Goal: Task Accomplishment & Management: Manage account settings

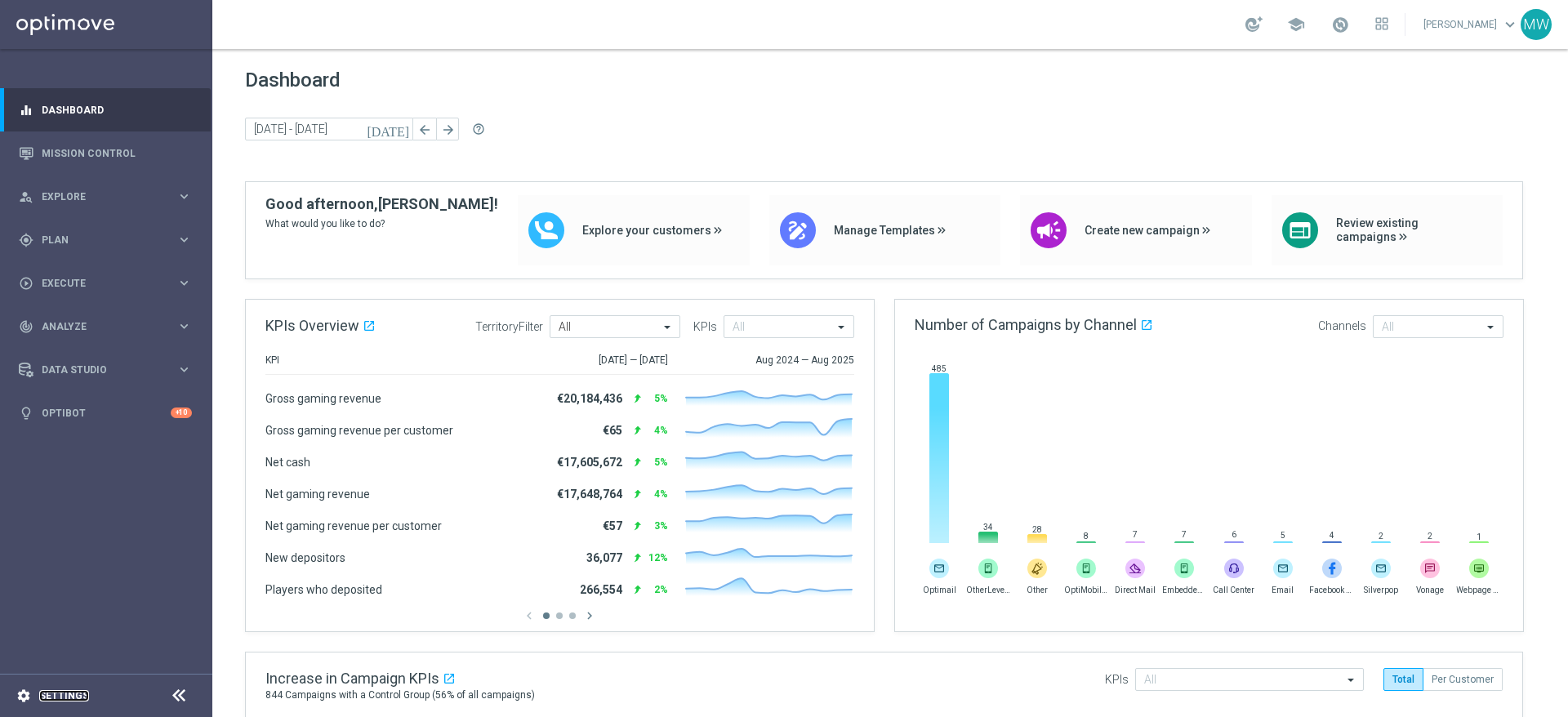
click at [55, 693] on link "Settings" at bounding box center [64, 695] width 50 height 10
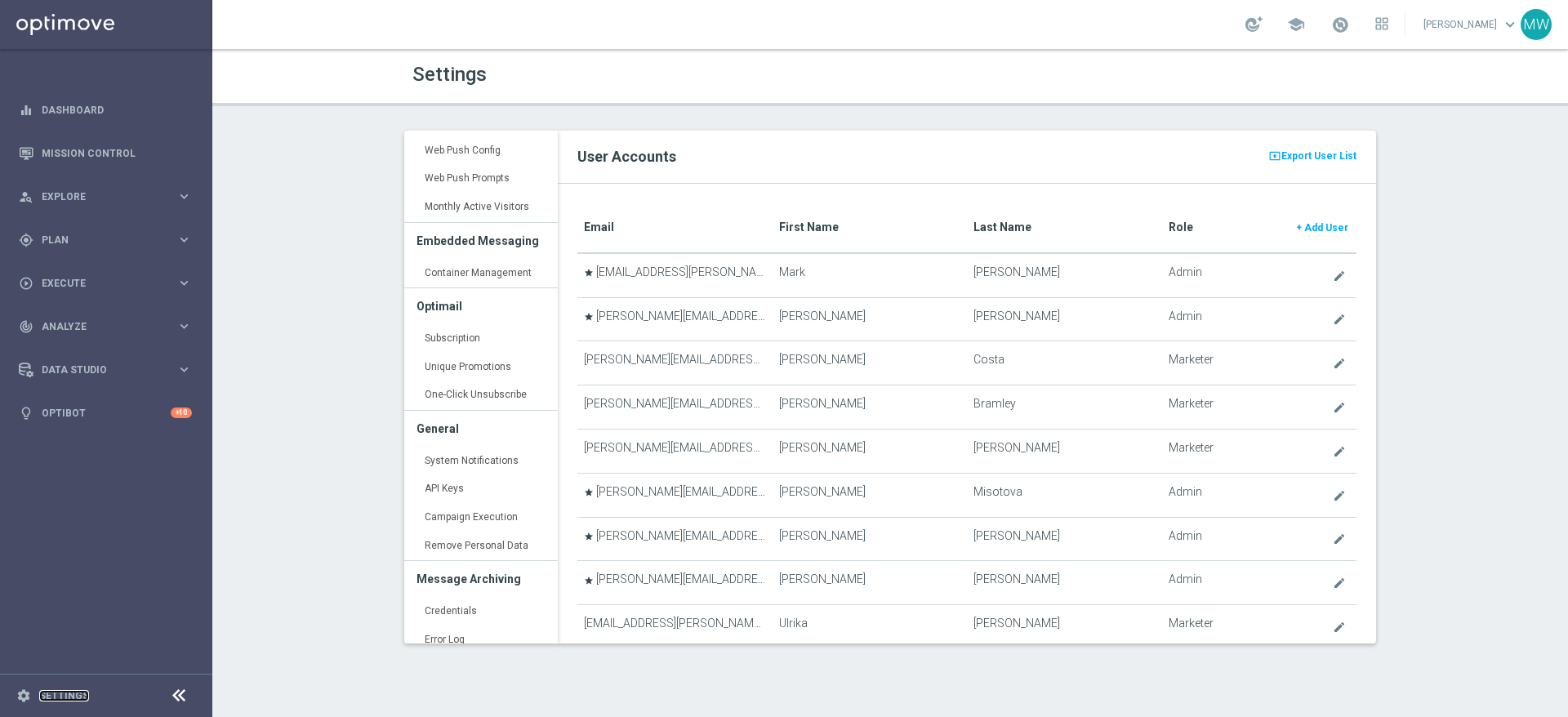
scroll to position [436, 0]
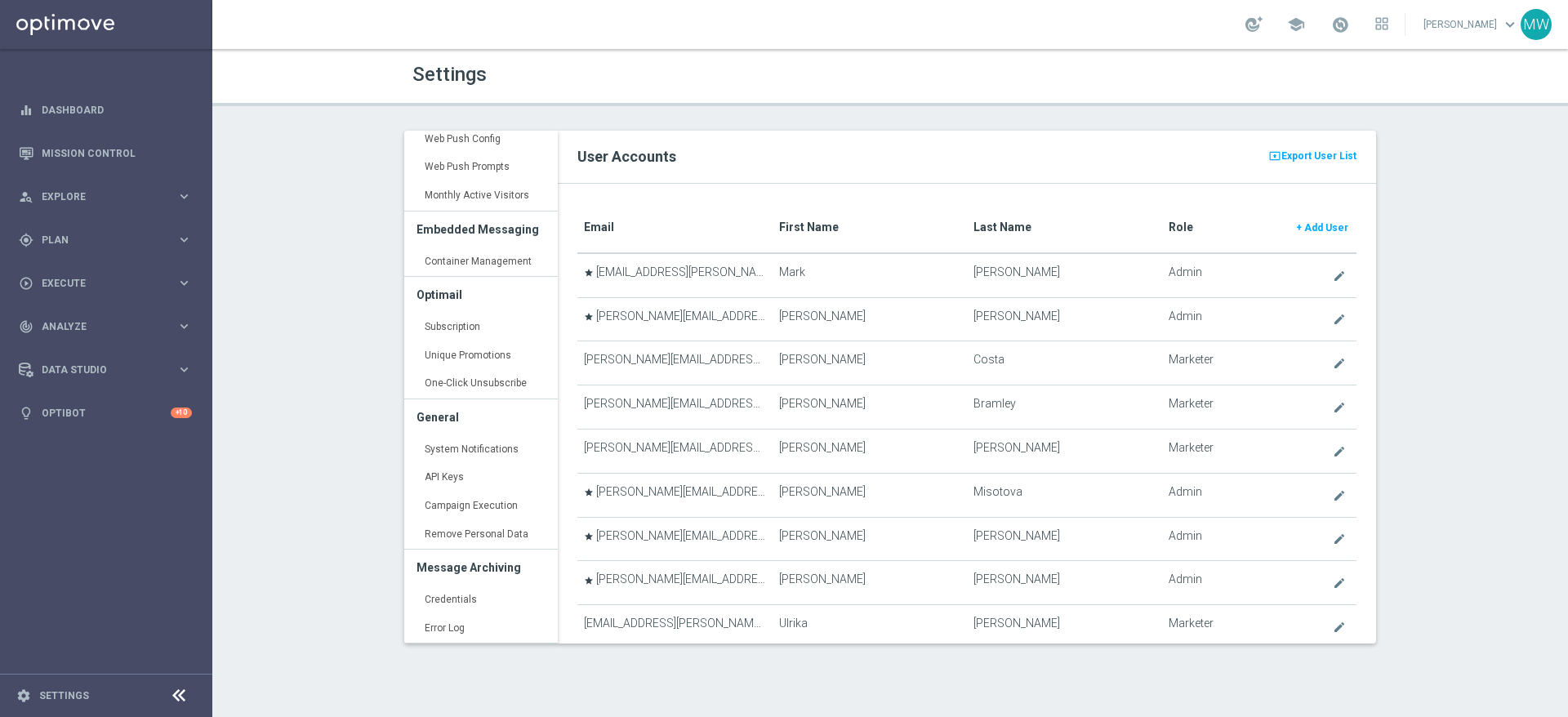
click at [445, 480] on link "API Keys keyboard_arrow_right" at bounding box center [480, 477] width 153 height 29
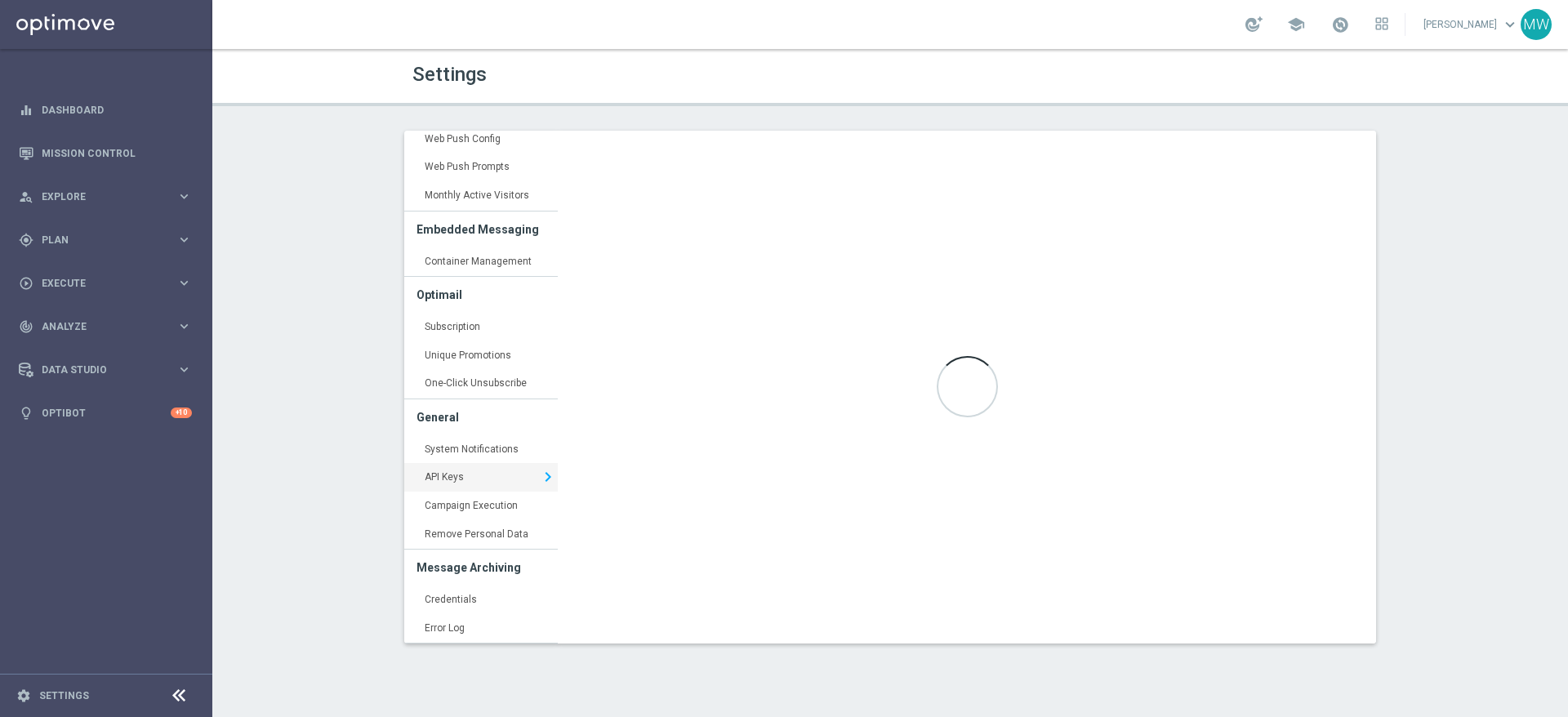
type input "https://api5.optimove.net/"
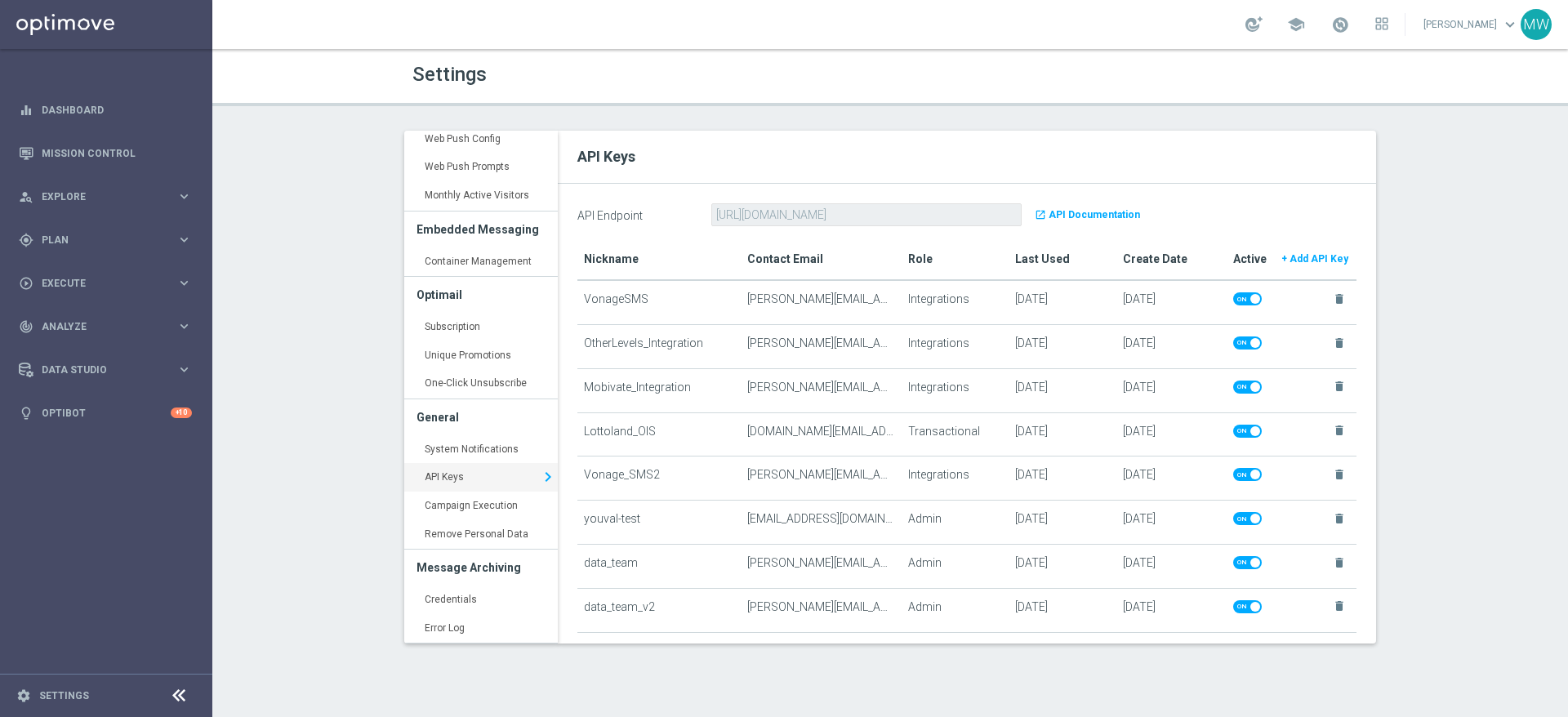
click at [1320, 258] on b "+ Add API Key" at bounding box center [1315, 259] width 67 height 12
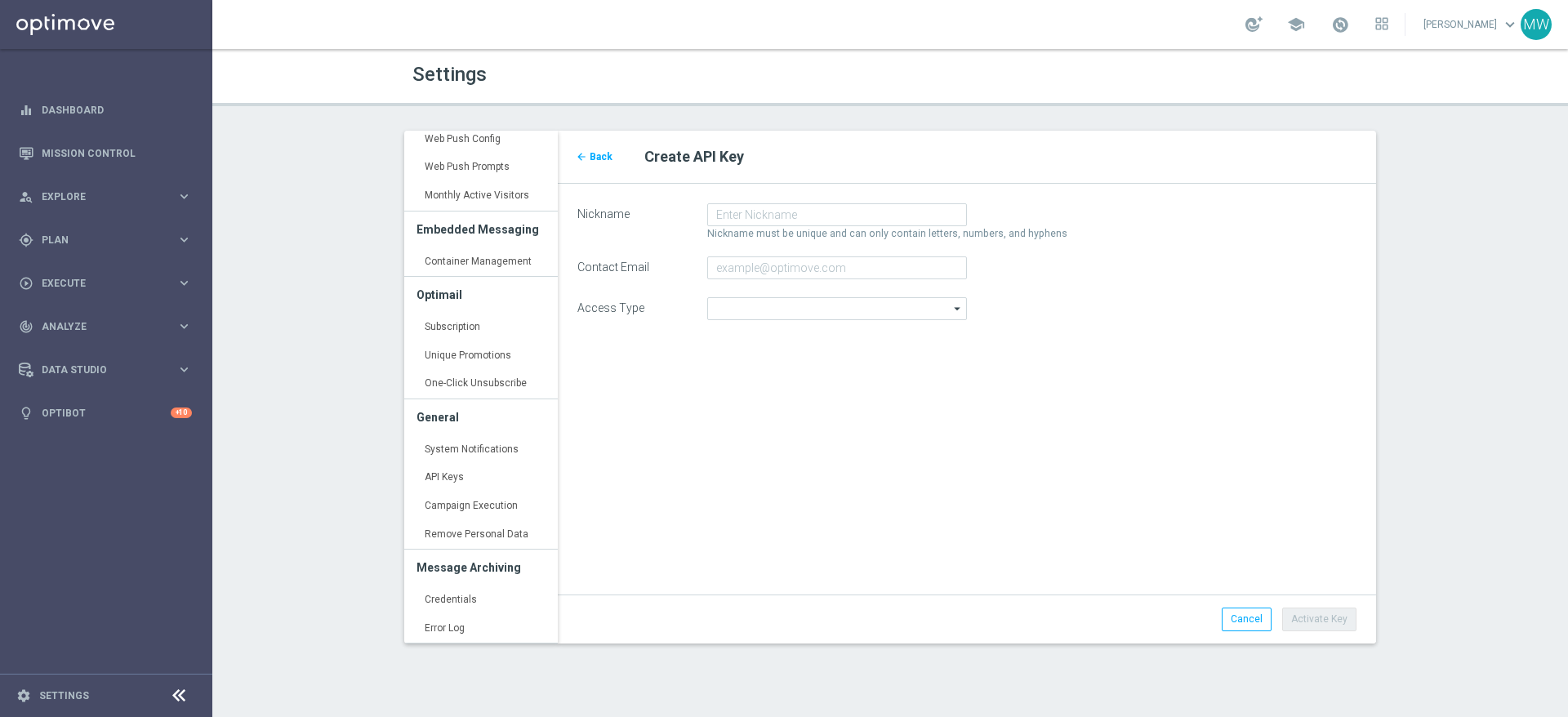
type input "Admin"
click at [759, 209] on input "Nickname" at bounding box center [837, 214] width 259 height 23
click at [783, 214] on input "VonageSMS-TrackTrigger" at bounding box center [837, 214] width 259 height 23
drag, startPoint x: 853, startPoint y: 215, endPoint x: 801, endPoint y: 212, distance: 52.1
click at [801, 212] on input "VonageSMS-TrackTrigger" at bounding box center [837, 214] width 259 height 23
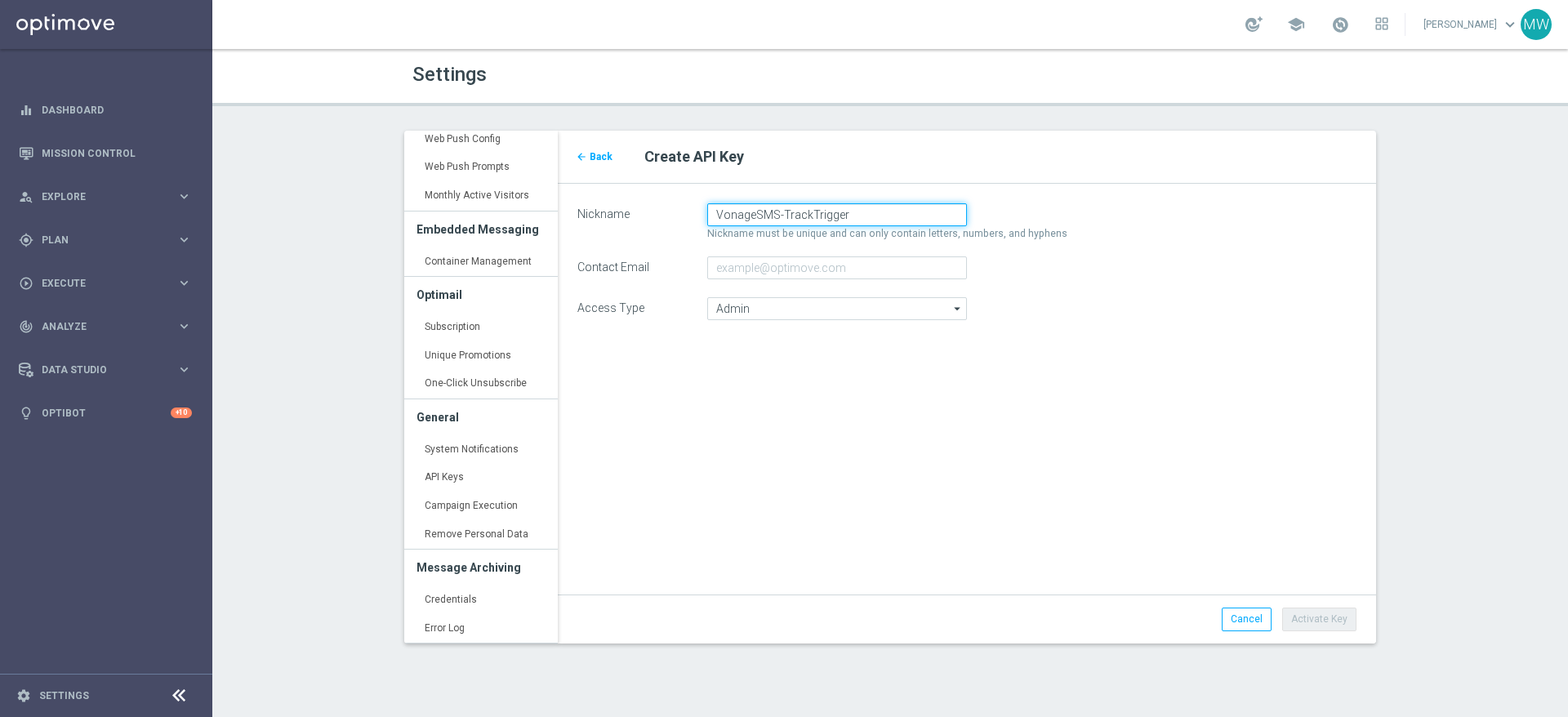
click at [783, 211] on input "VonageSMS-TrackTrigger" at bounding box center [837, 214] width 259 height 23
type input "VonageSMS-Multichannel"
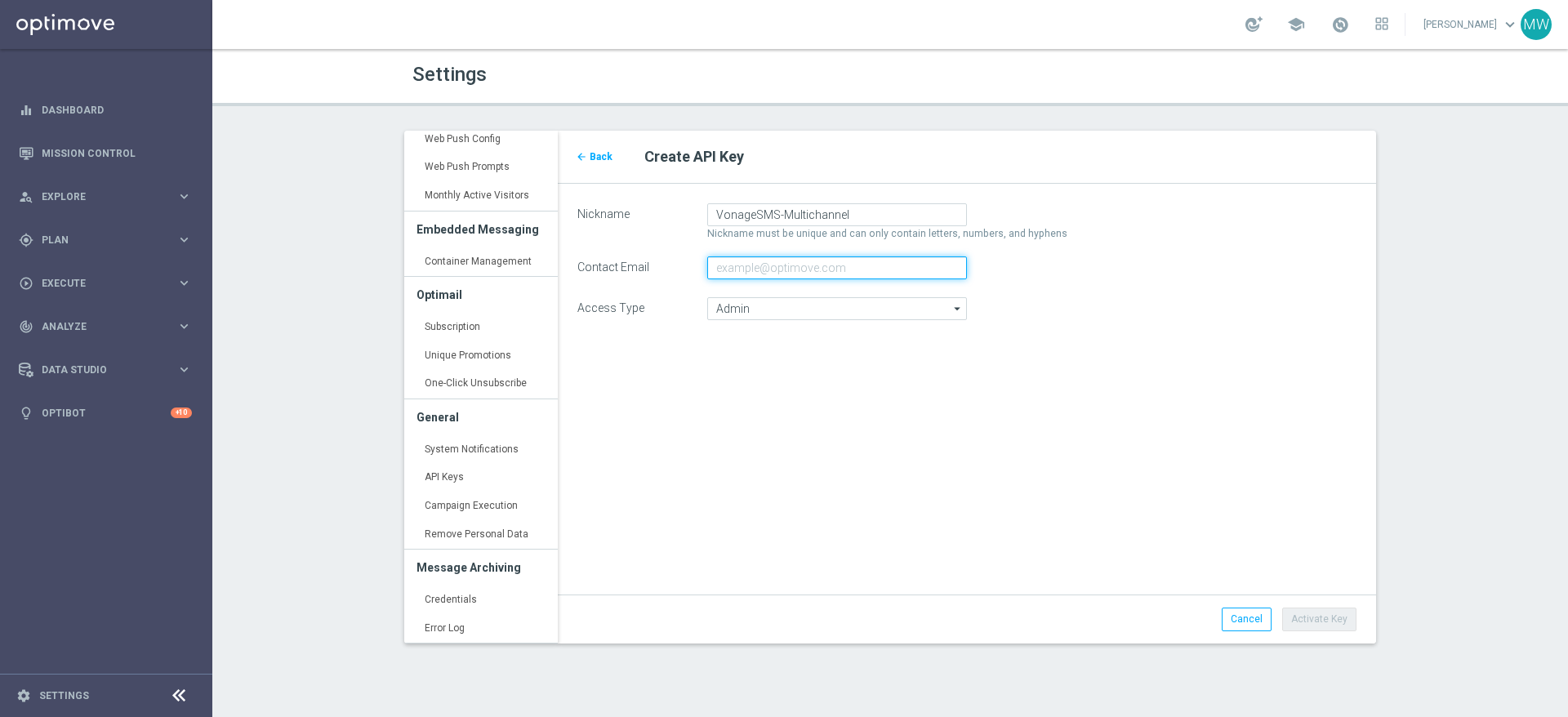
click at [774, 271] on input "Contact Email" at bounding box center [837, 268] width 259 height 23
type input "sasha.white@vonage.com"
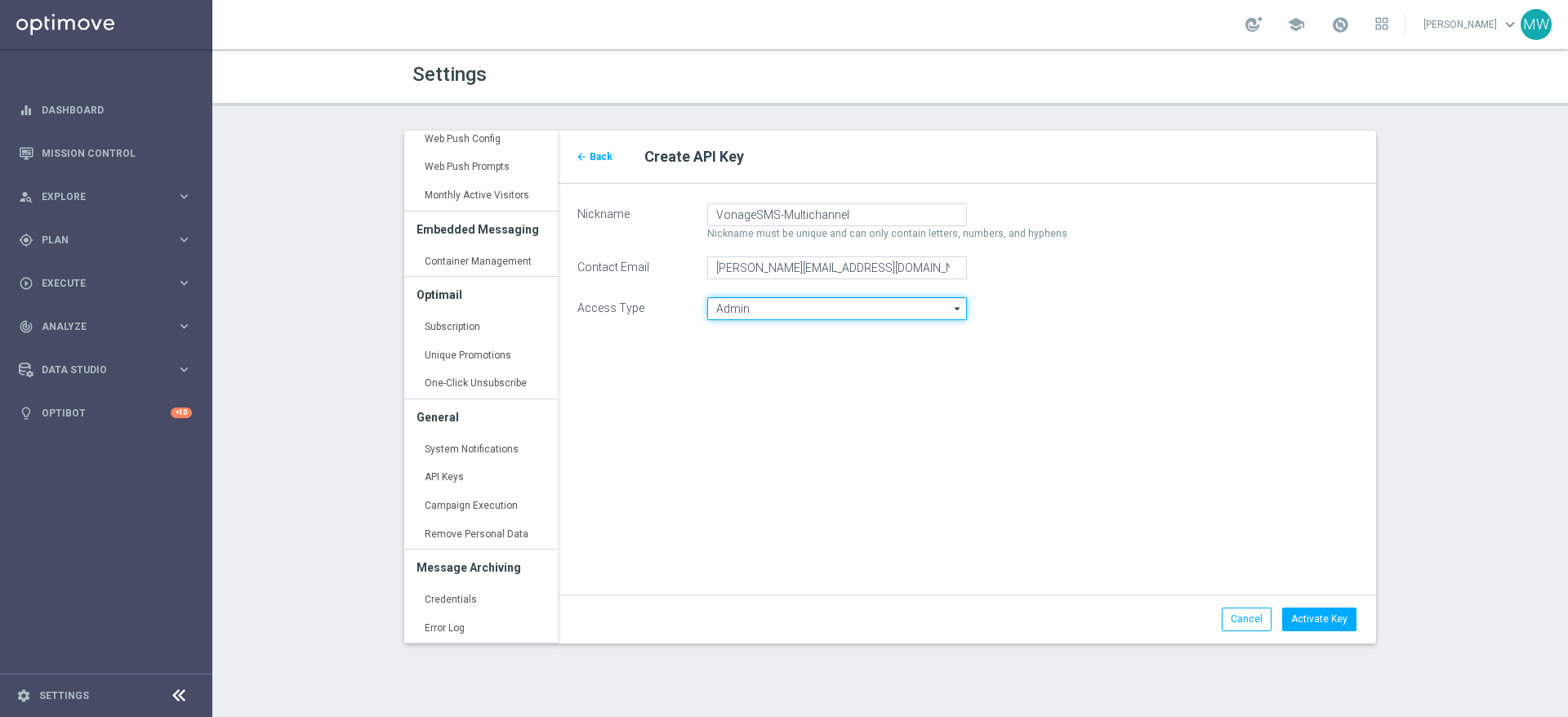
click at [888, 311] on input "Admin" at bounding box center [837, 309] width 259 height 23
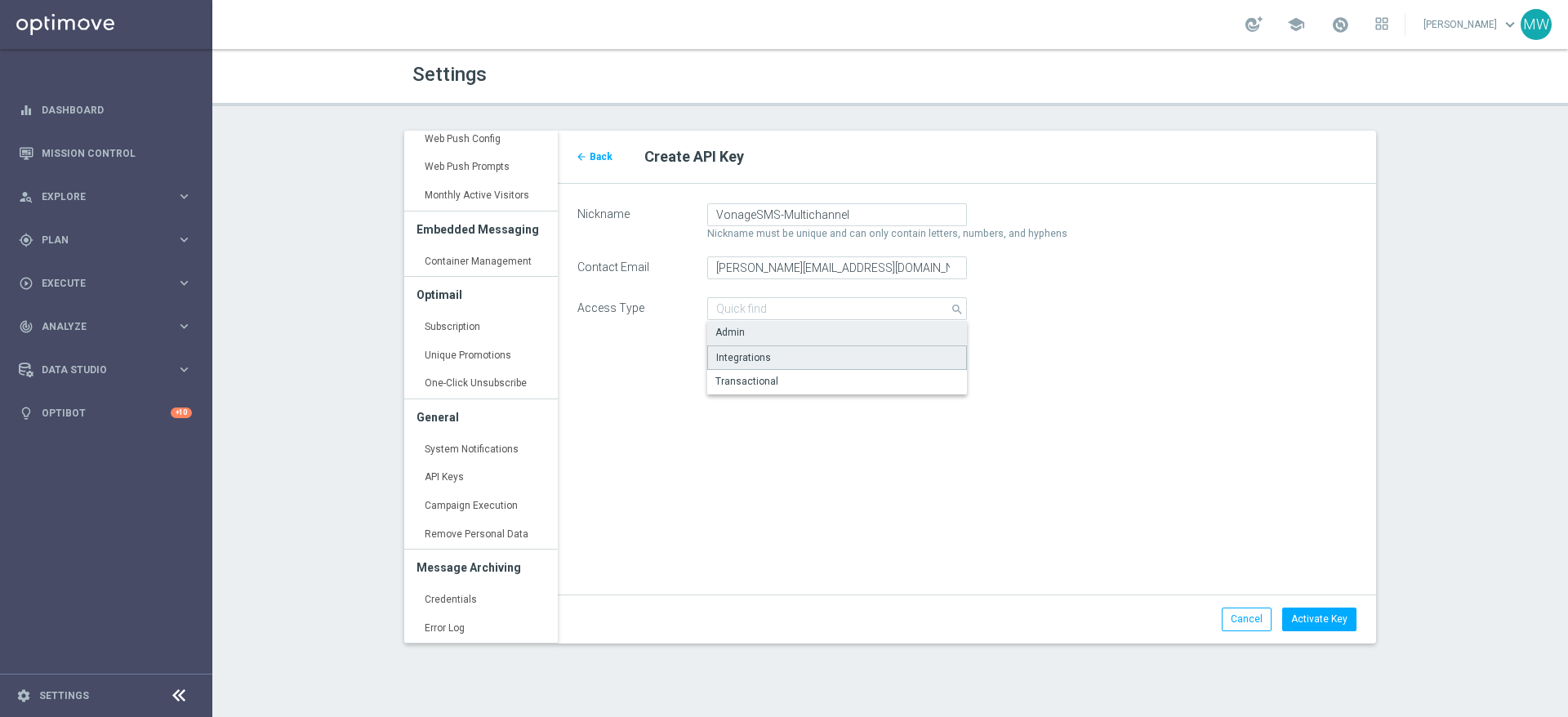
click at [830, 346] on div "Integrations" at bounding box center [837, 358] width 259 height 25
type input "Integrations"
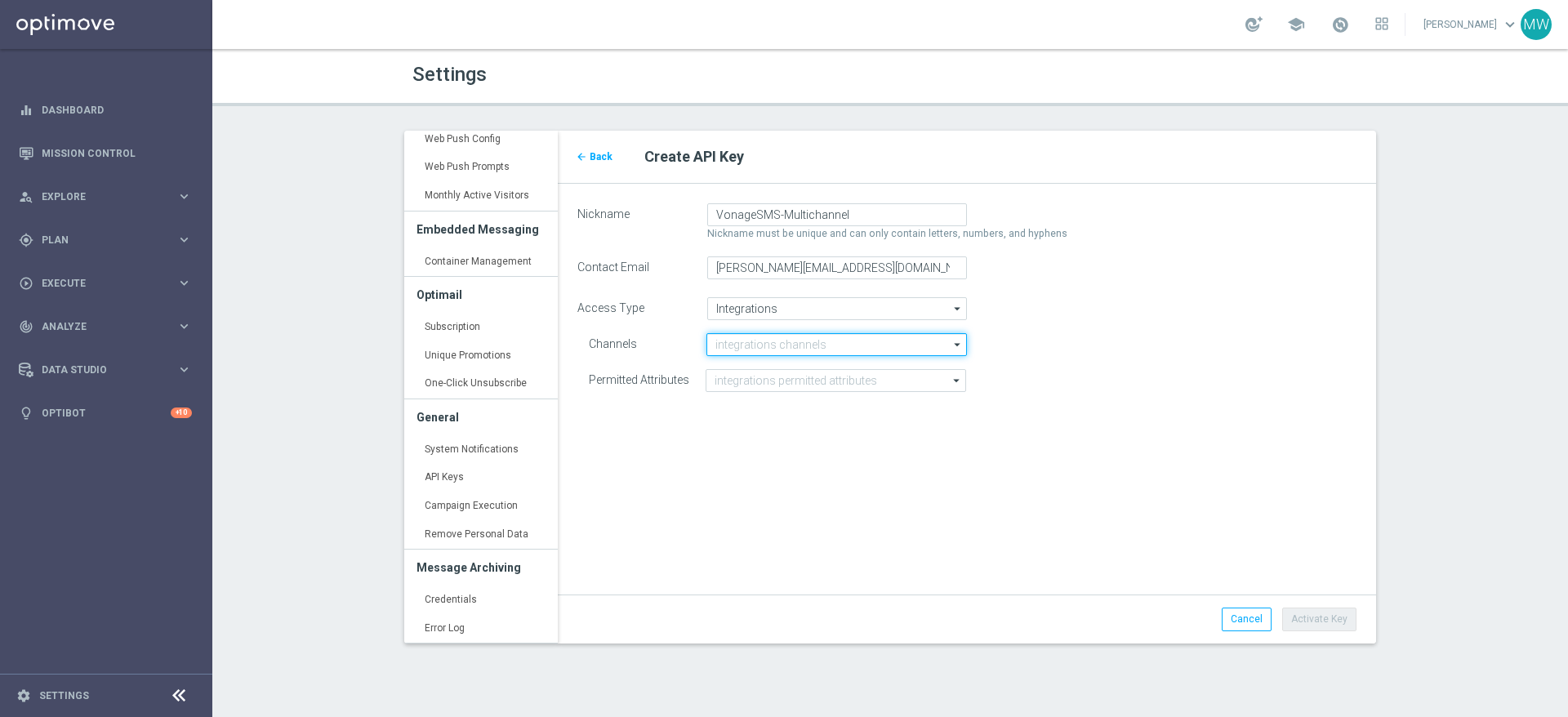
click at [931, 346] on input at bounding box center [836, 344] width 259 height 23
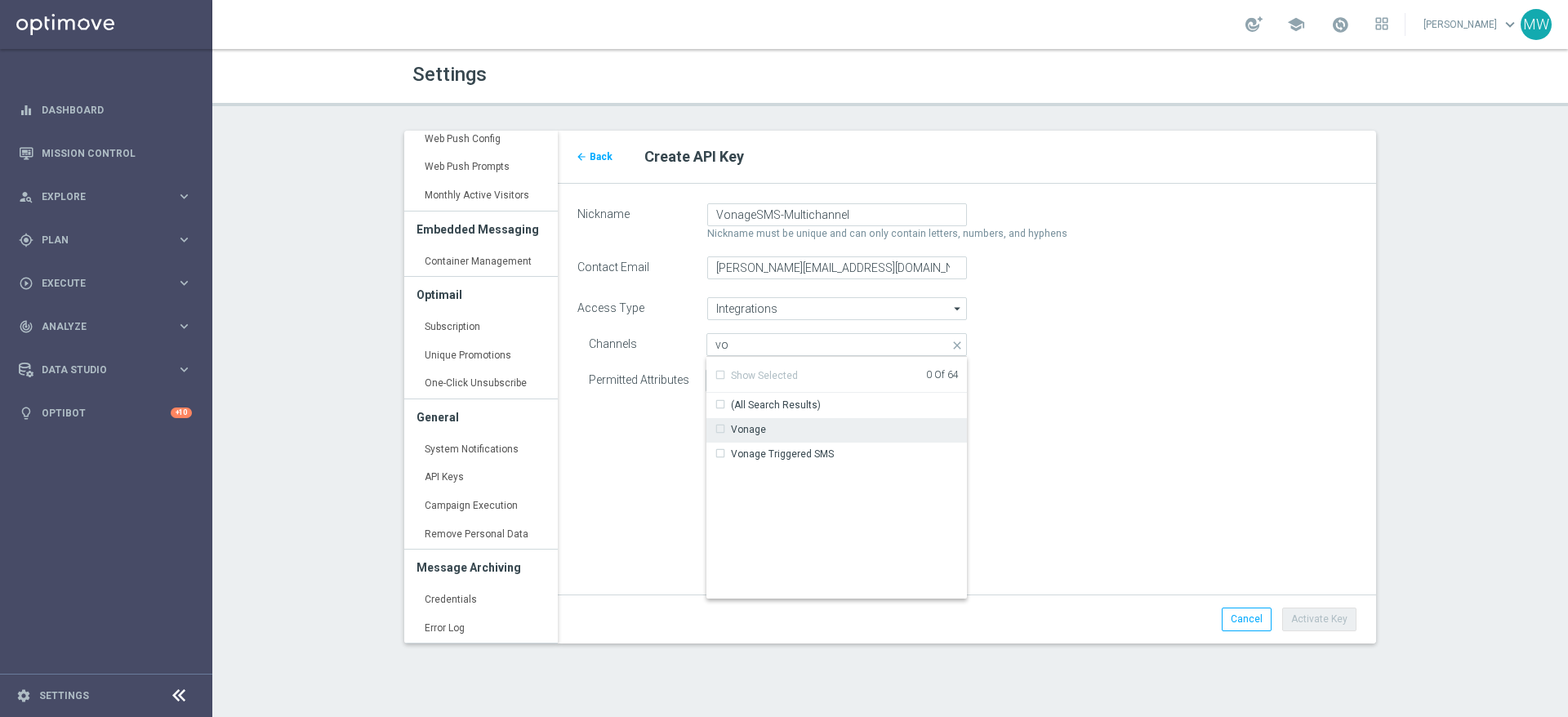
click at [721, 429] on div "Vonage" at bounding box center [741, 430] width 51 height 15
click at [721, 455] on div "Vonage Triggered SMS" at bounding box center [774, 454] width 119 height 15
click at [1071, 402] on div "Nickname VonageSMS-Multichannel Nickname must be unique and can only contain le…" at bounding box center [967, 304] width 818 height 241
type input "Selected 2 of 64"
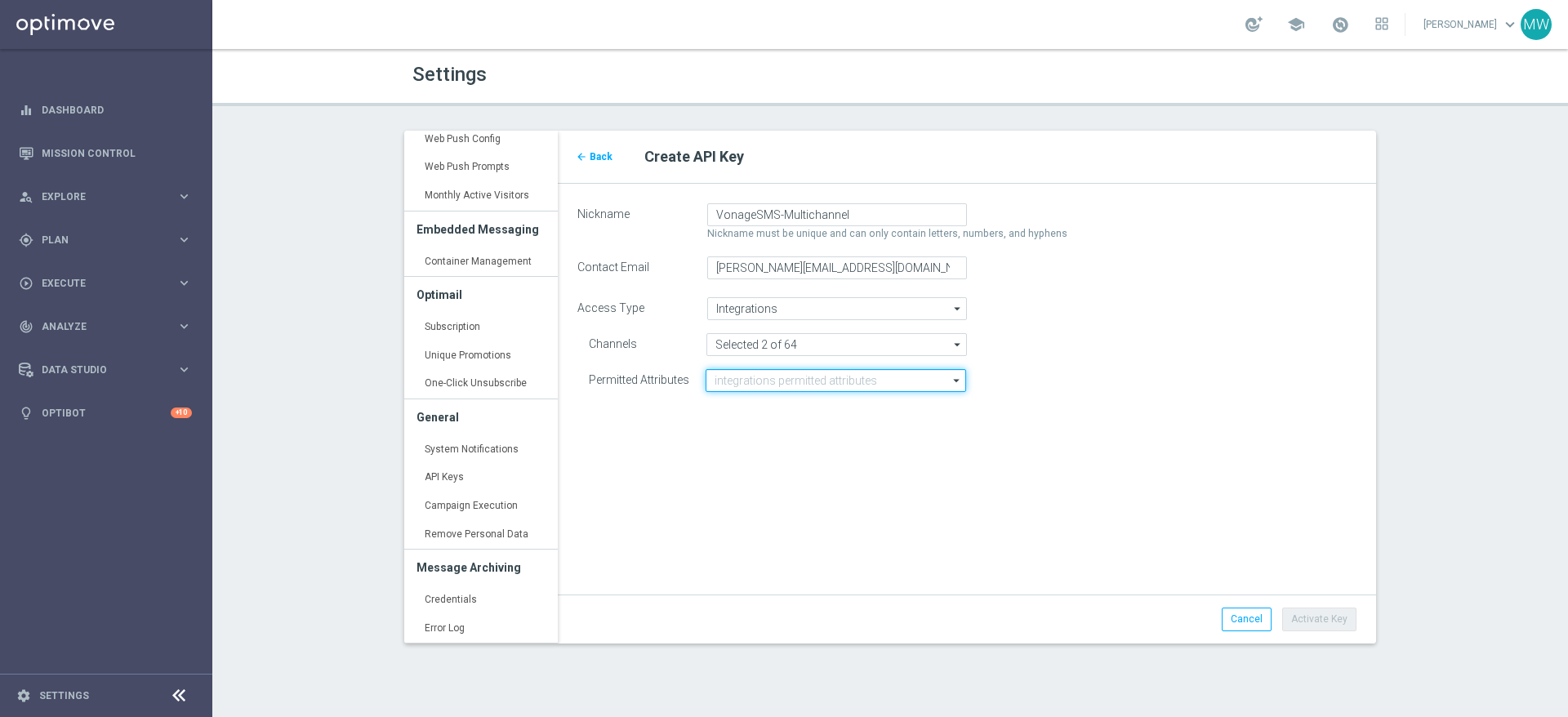
click at [872, 378] on input at bounding box center [836, 381] width 260 height 23
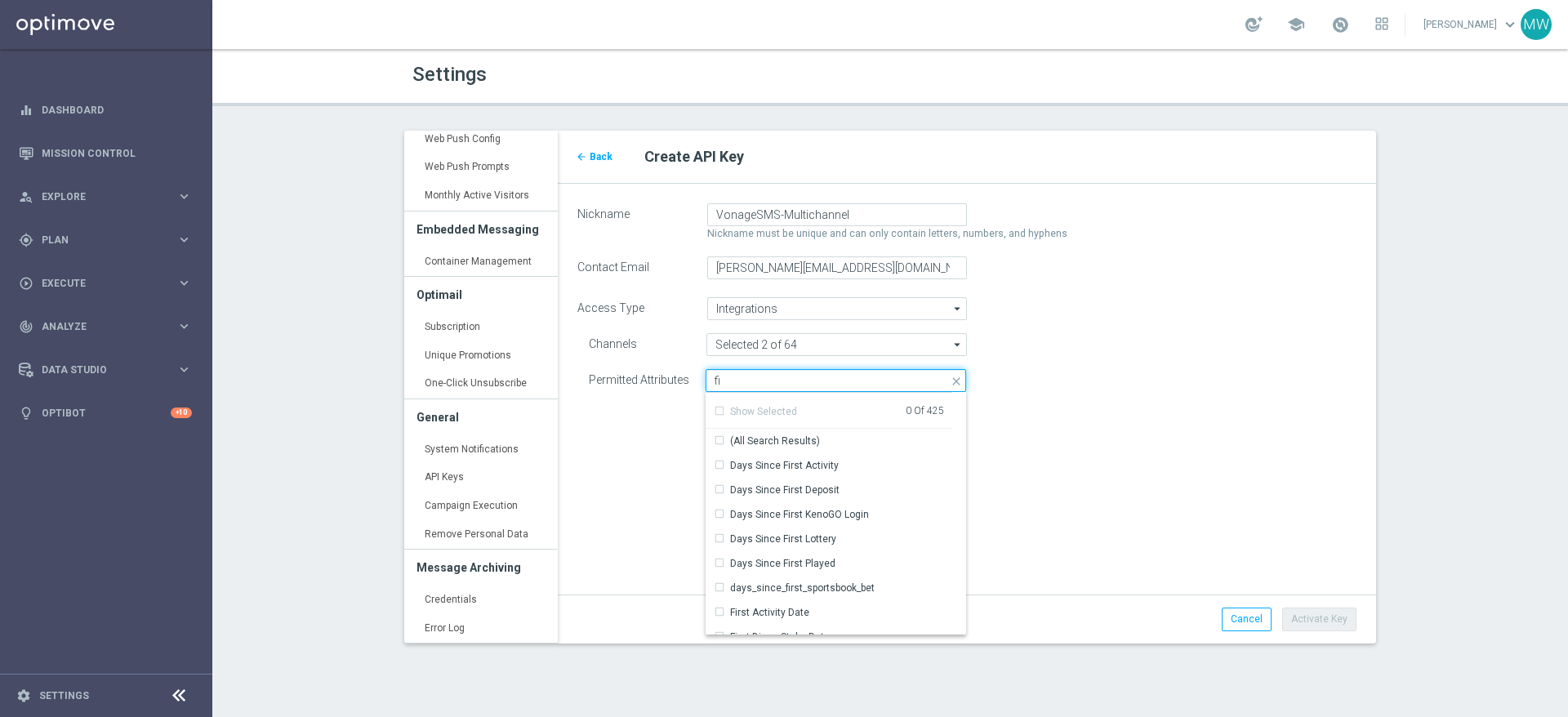
type input "f"
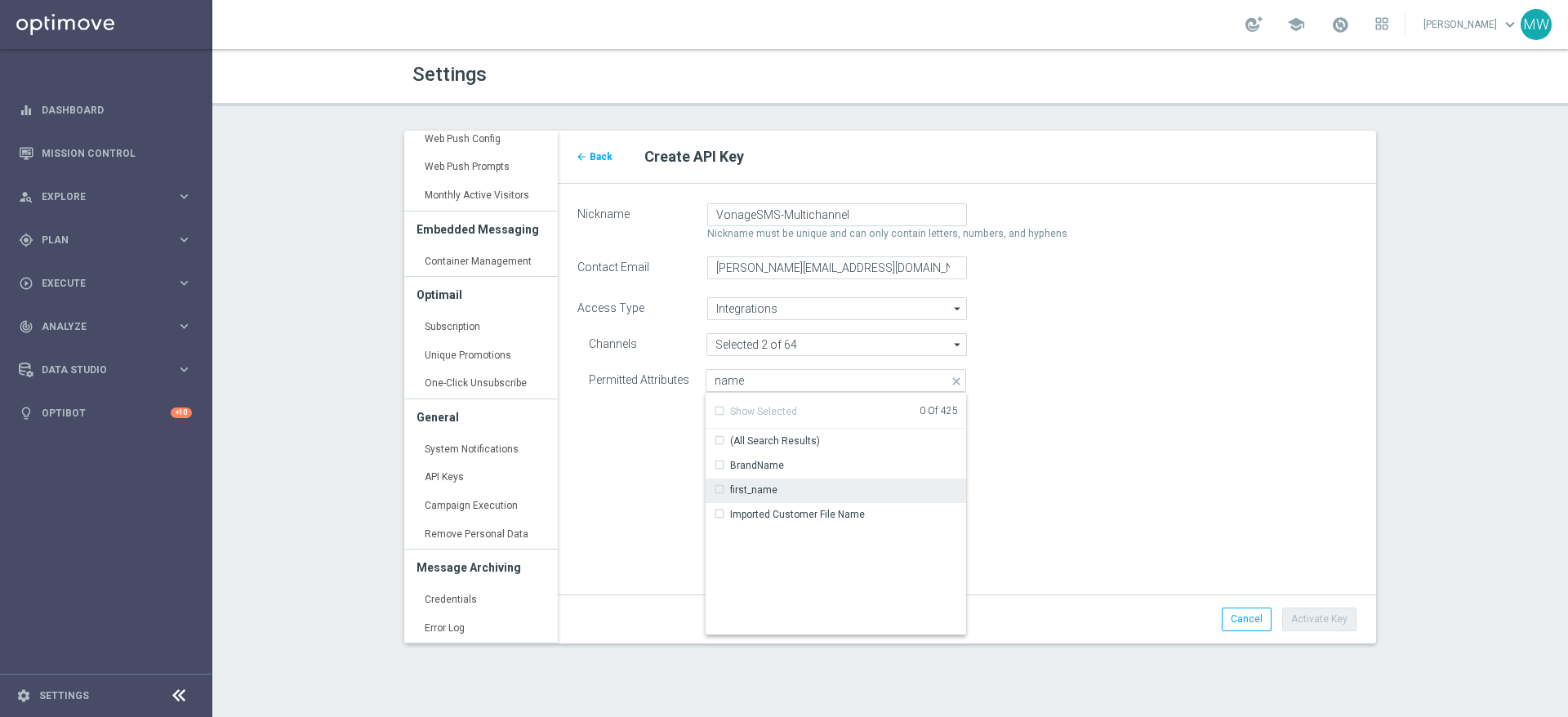
click at [721, 492] on div "first_name" at bounding box center [745, 490] width 64 height 15
click at [1059, 411] on div "Nickname VonageSMS-Multichannel Nickname must be unique and can only contain le…" at bounding box center [967, 304] width 818 height 241
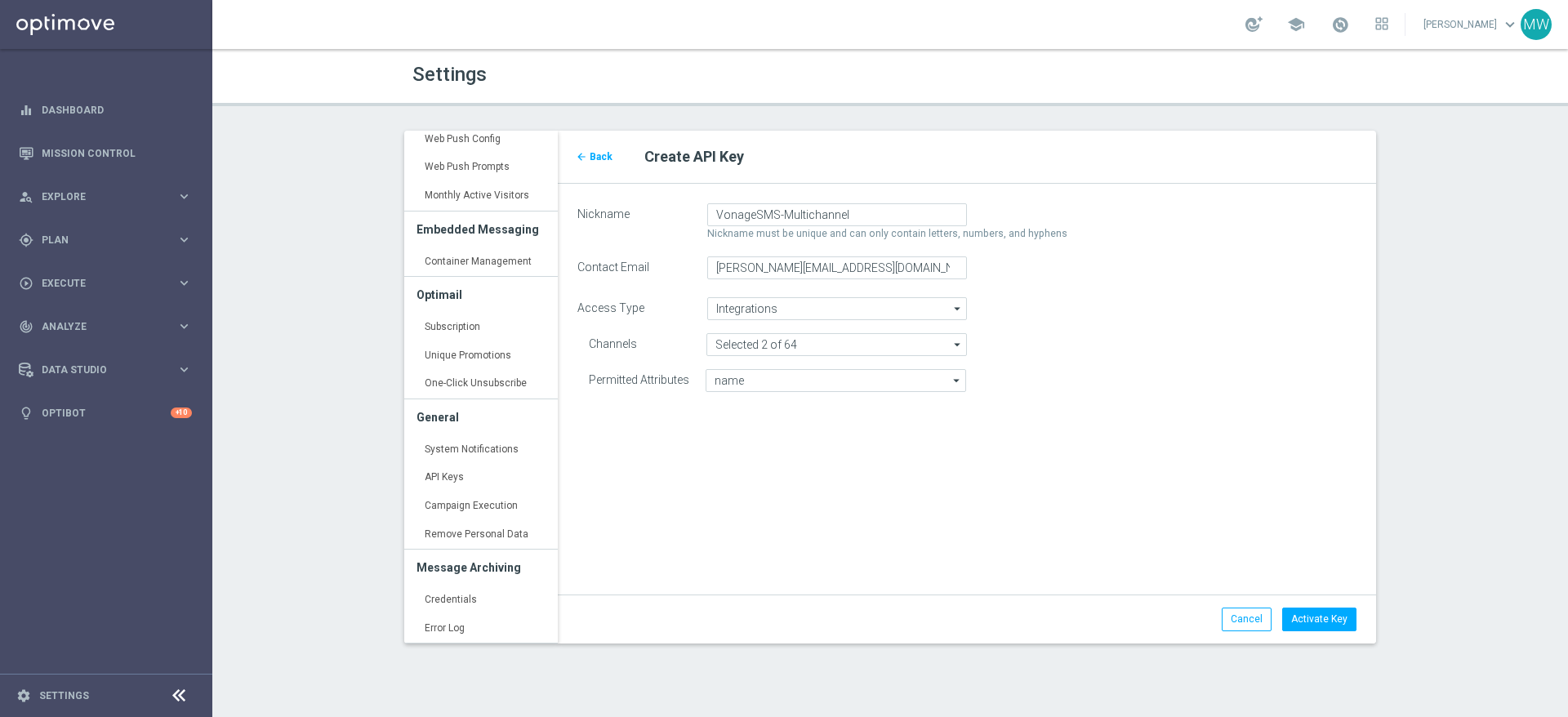
type input "first_name"
click at [856, 387] on input "first_name" at bounding box center [836, 381] width 260 height 23
click at [753, 463] on div "Phone Number" at bounding box center [763, 465] width 66 height 15
click at [1038, 416] on div "Nickname VonageSMS-Multichannel Nickname must be unique and can only contain le…" at bounding box center [967, 304] width 818 height 241
type input "Selected 2 of 425"
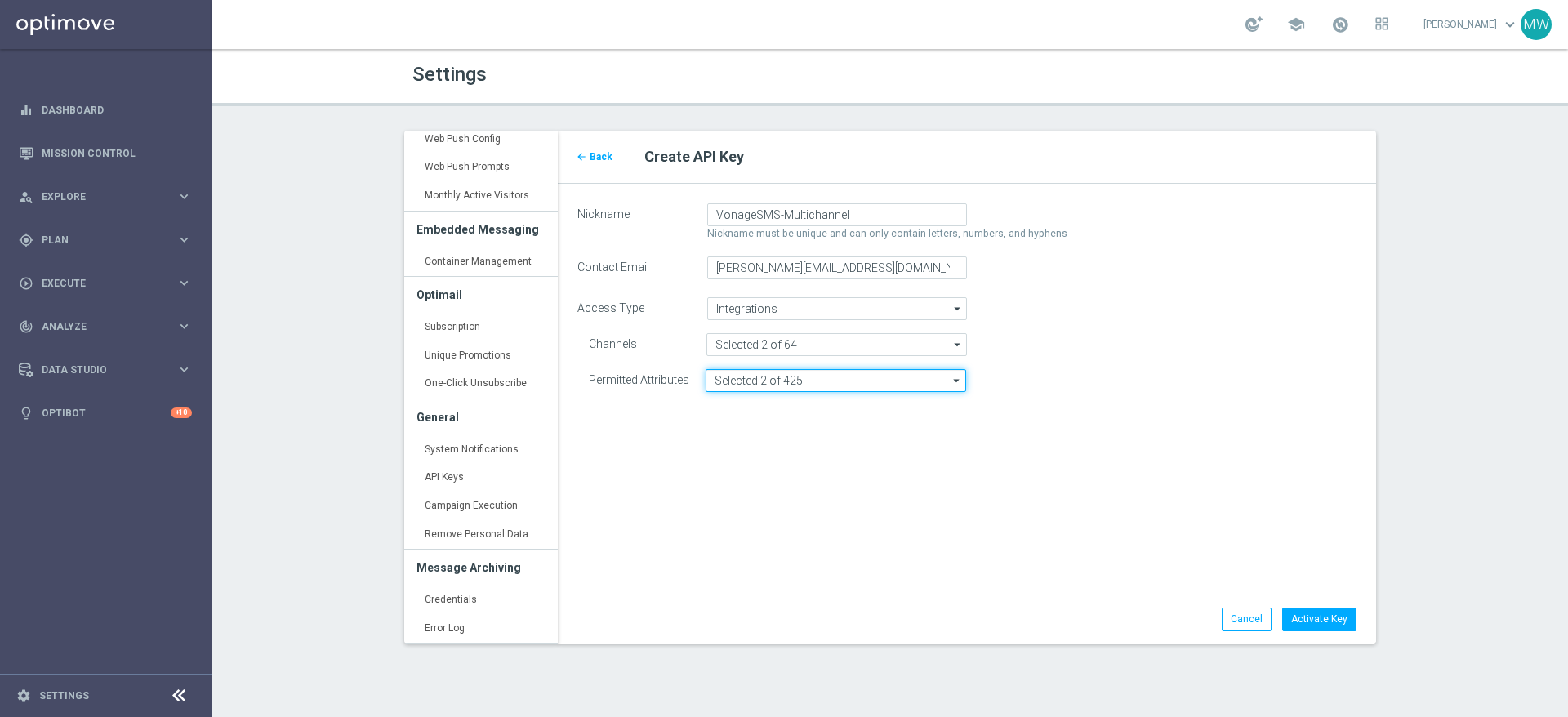
click at [823, 380] on input "Selected 2 of 425" at bounding box center [836, 381] width 260 height 23
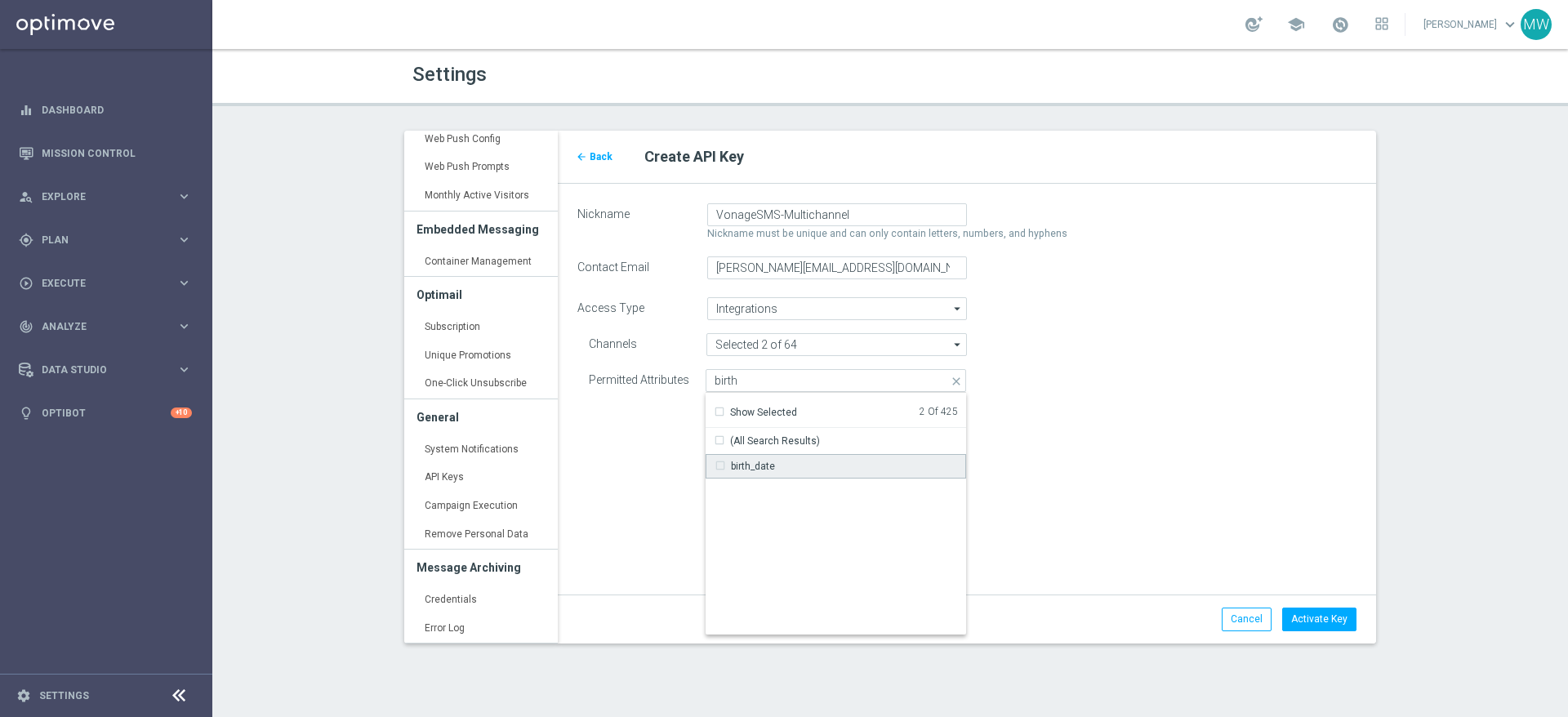
click at [742, 464] on div "birth_date" at bounding box center [752, 466] width 44 height 15
click at [1067, 420] on div "Nickname VonageSMS-Multichannel Nickname must be unique and can only contain le…" at bounding box center [967, 304] width 818 height 241
type input "Selected 3 of 425"
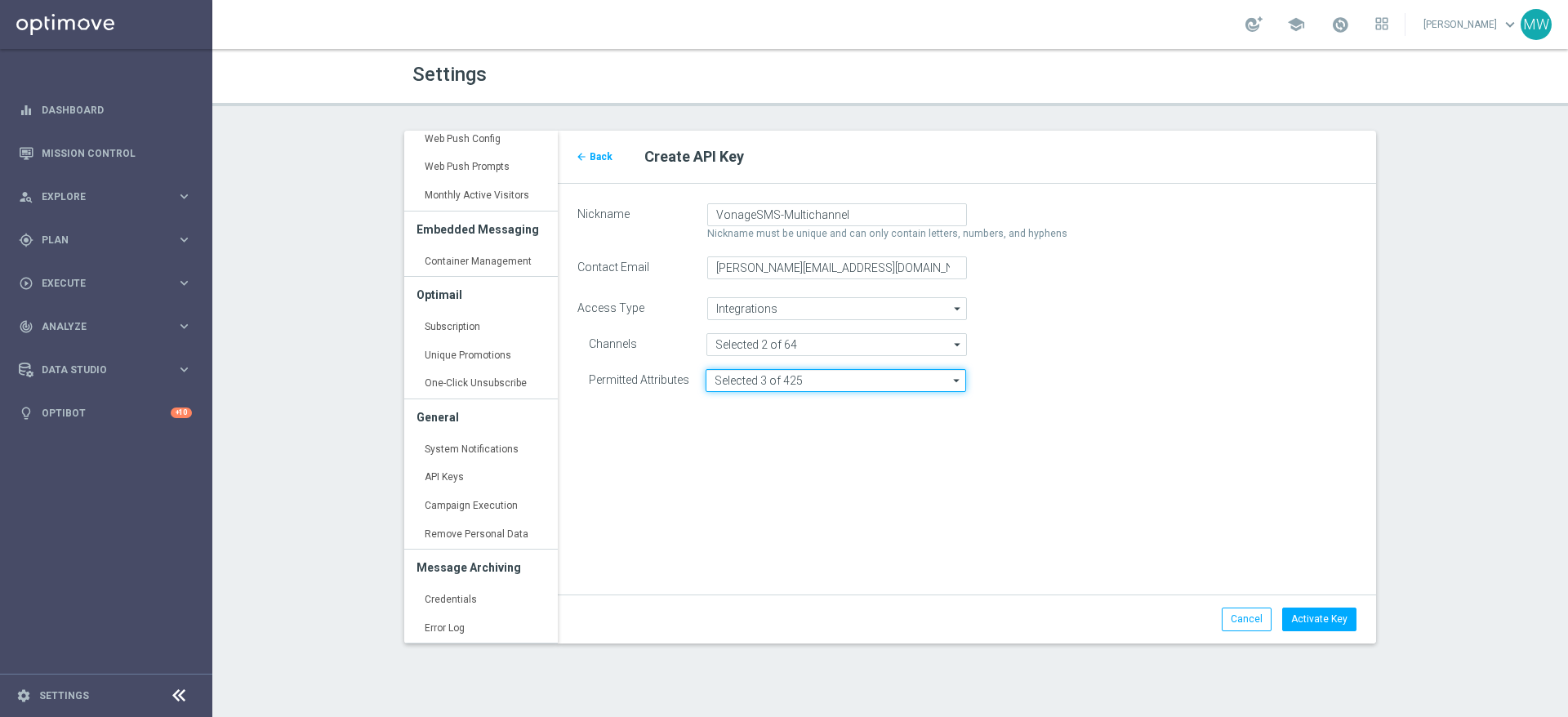
click at [775, 383] on input "Selected 3 of 425" at bounding box center [836, 381] width 260 height 23
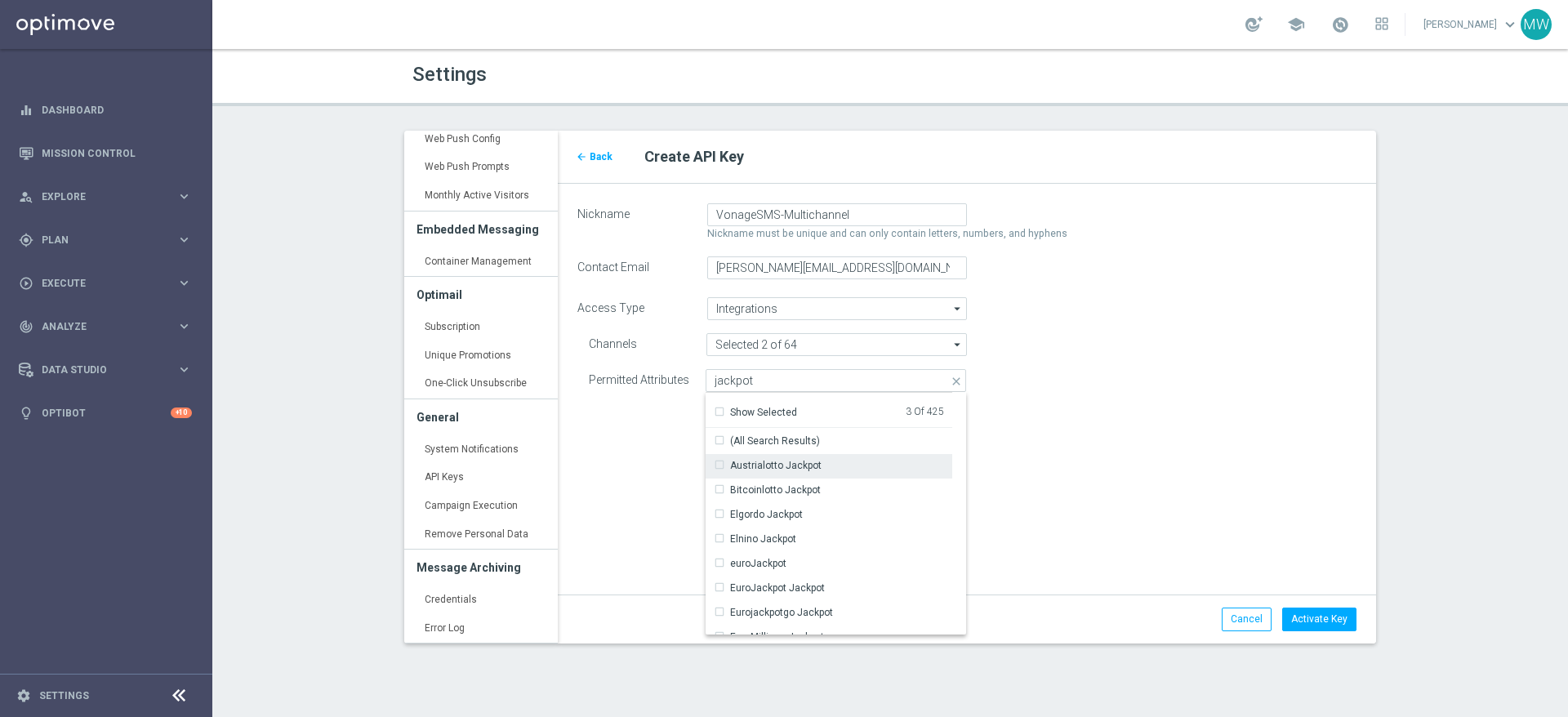
click at [720, 463] on div "Austrialotto Jackpot" at bounding box center [768, 465] width 108 height 15
click at [721, 466] on div "Austrialotto Jackpot" at bounding box center [769, 466] width 108 height 15
click at [719, 443] on div "(All Search Results)" at bounding box center [767, 440] width 106 height 15
click at [1094, 462] on div "arrow_back Back Create API Key Nickname VonageSMS-Multichannel Nickname must be…" at bounding box center [967, 387] width 818 height 512
type input "Selected 39 of 425"
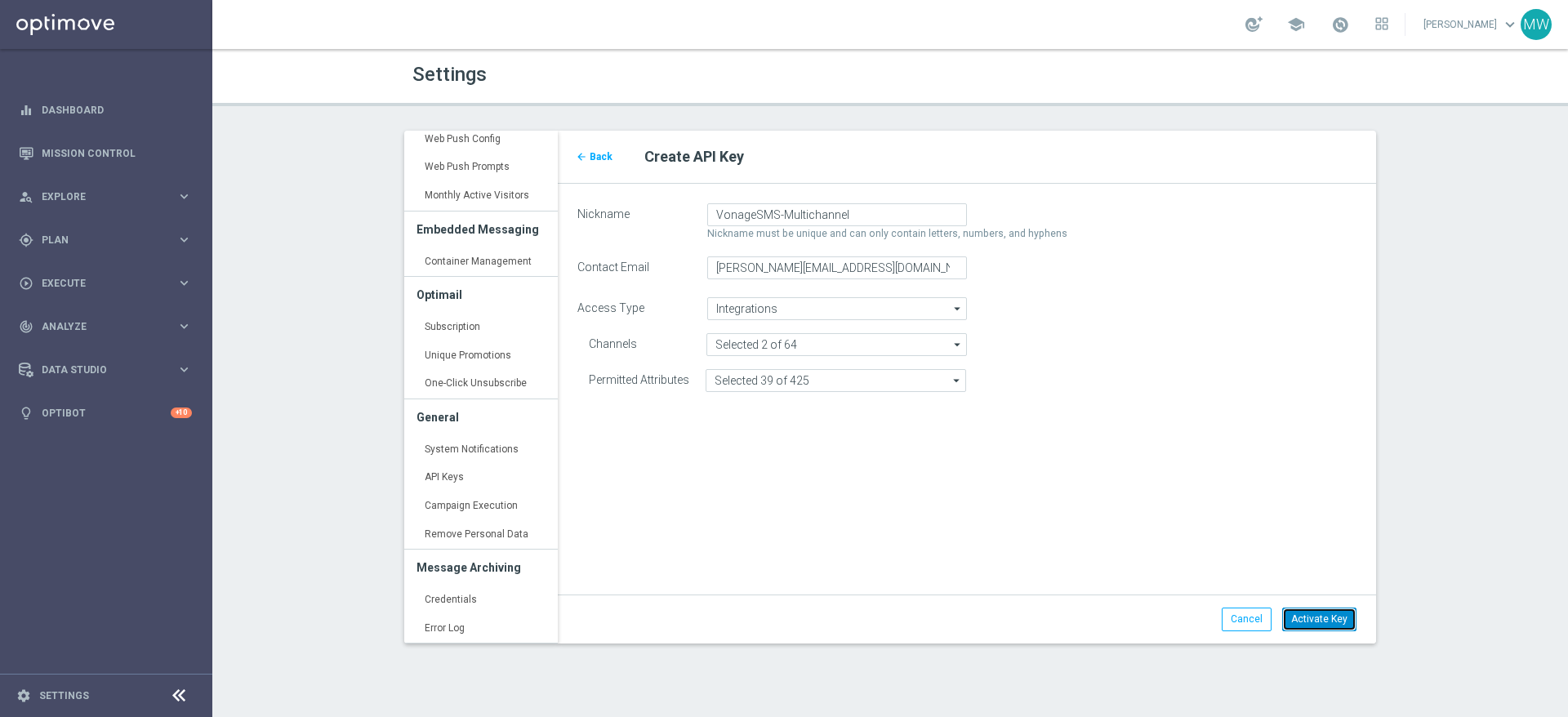
click at [1327, 618] on span "Activate Key" at bounding box center [1320, 618] width 56 height 12
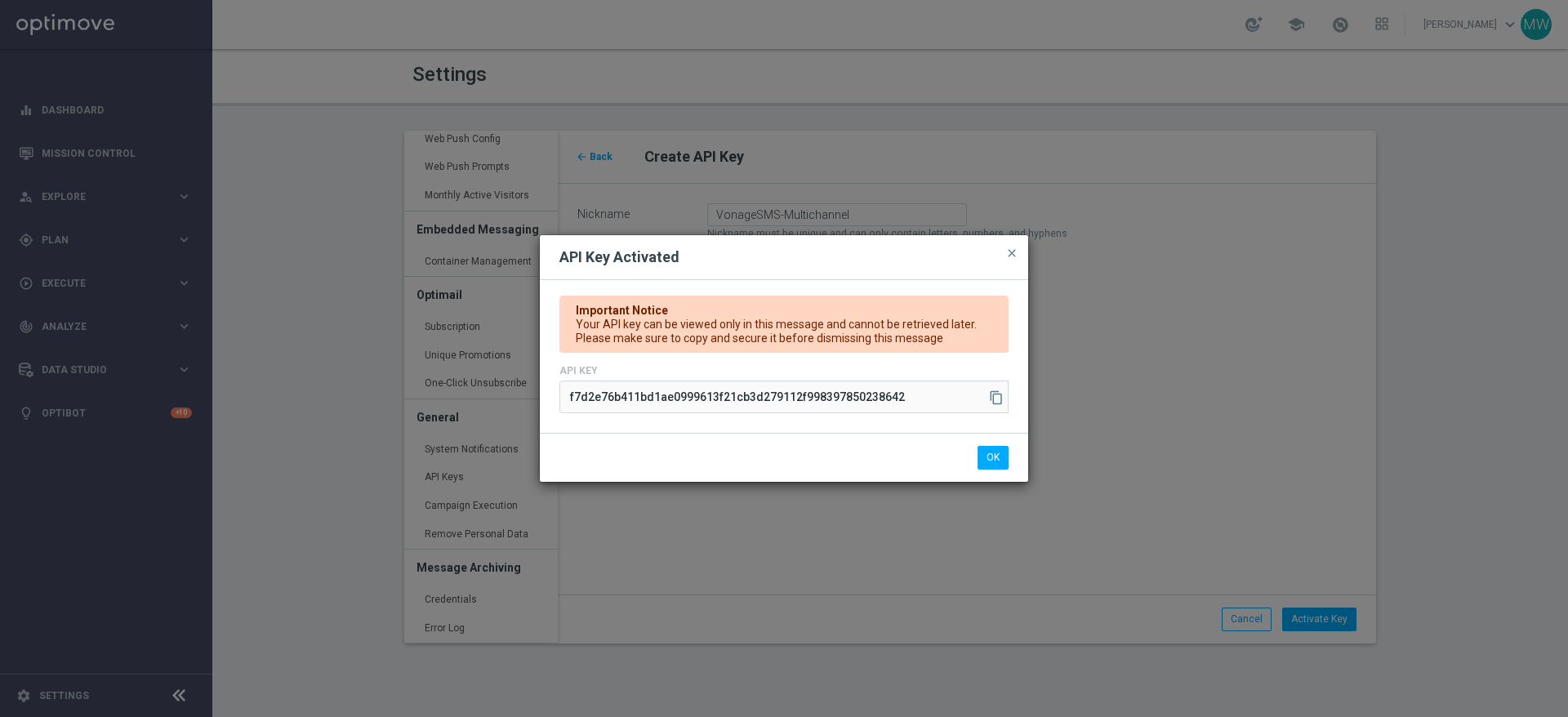
click at [1000, 397] on icon "content_copy" at bounding box center [996, 397] width 15 height 15
click at [997, 460] on button "OK" at bounding box center [992, 457] width 31 height 23
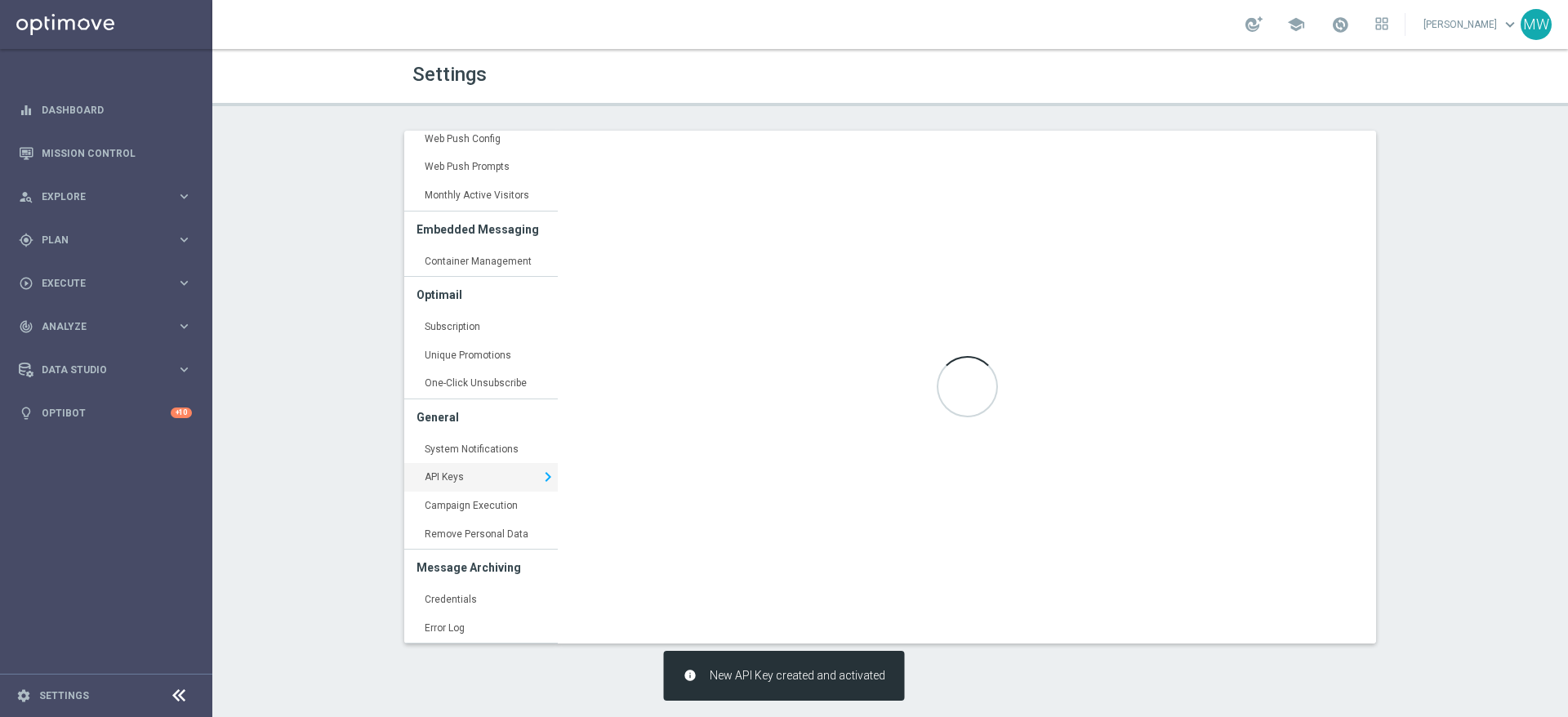
type input "https://api5.optimove.net/"
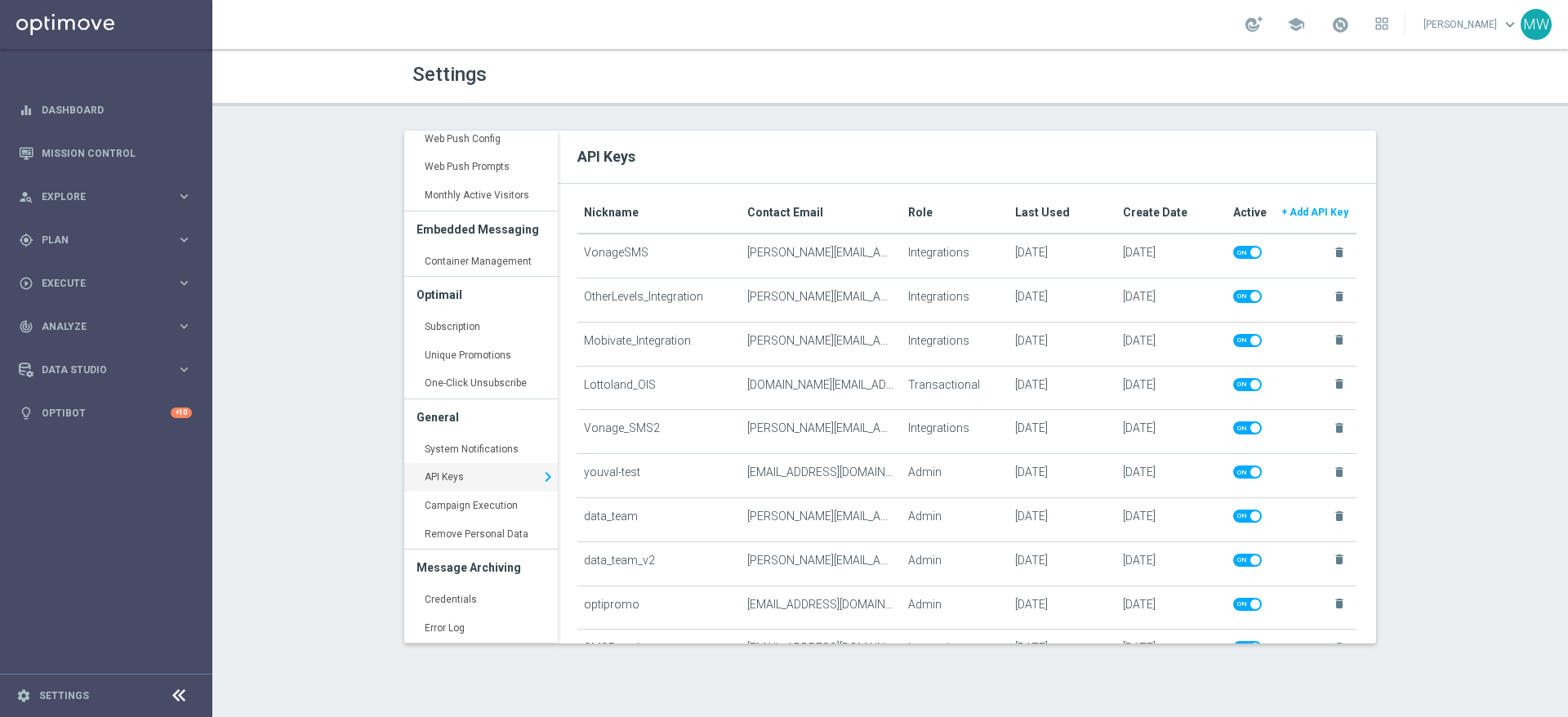
scroll to position [45, 0]
click at [1237, 256] on span at bounding box center [1247, 254] width 29 height 13
click at [1237, 256] on input "checkbox" at bounding box center [1247, 254] width 29 height 13
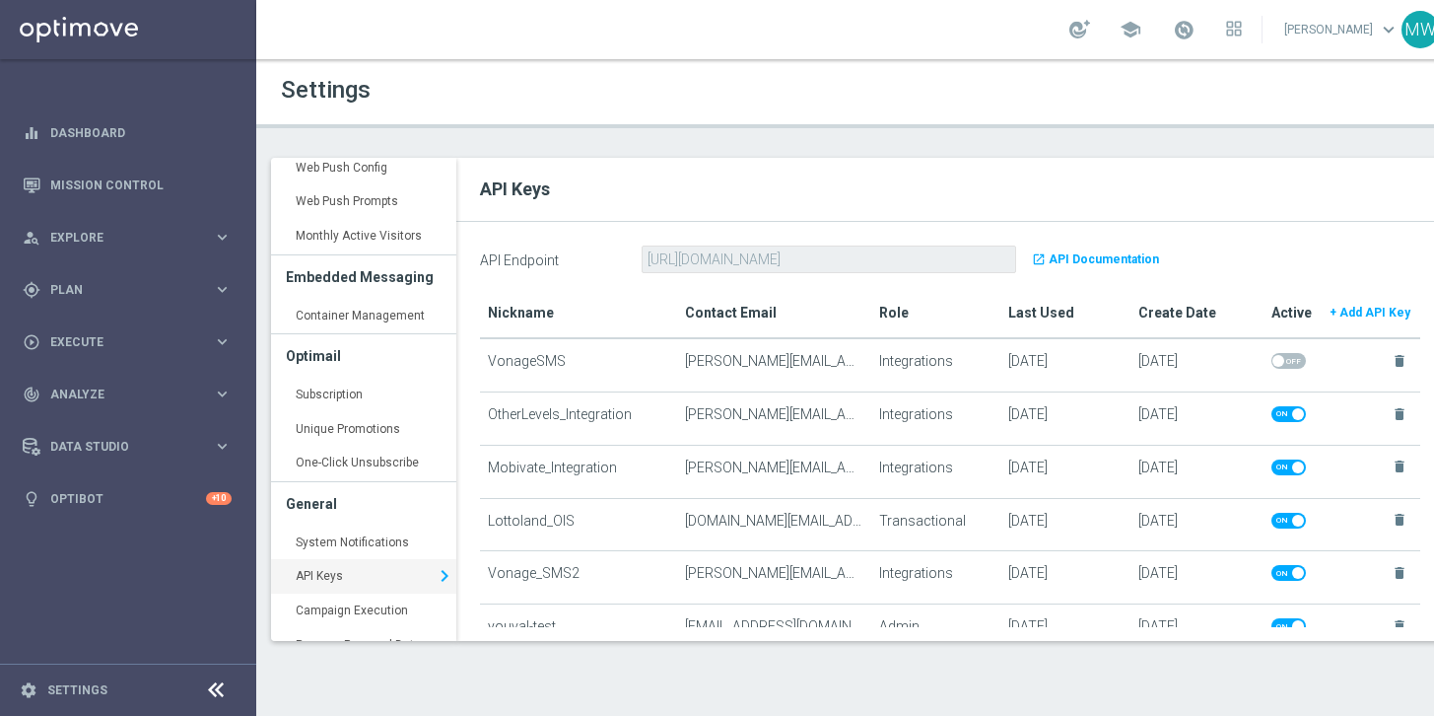
scroll to position [527, 0]
